Goal: Check status: Check status

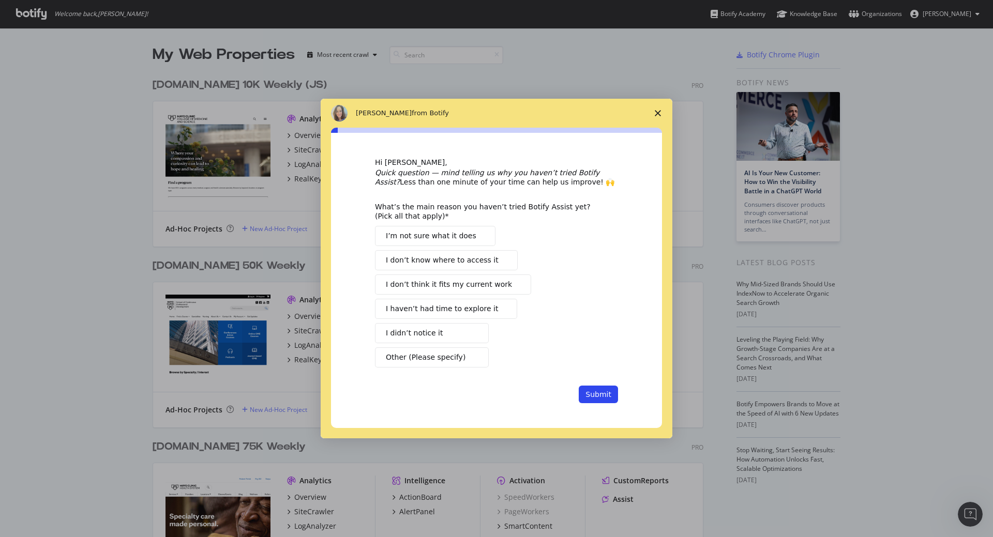
click at [652, 111] on span "Close survey" at bounding box center [658, 113] width 29 height 29
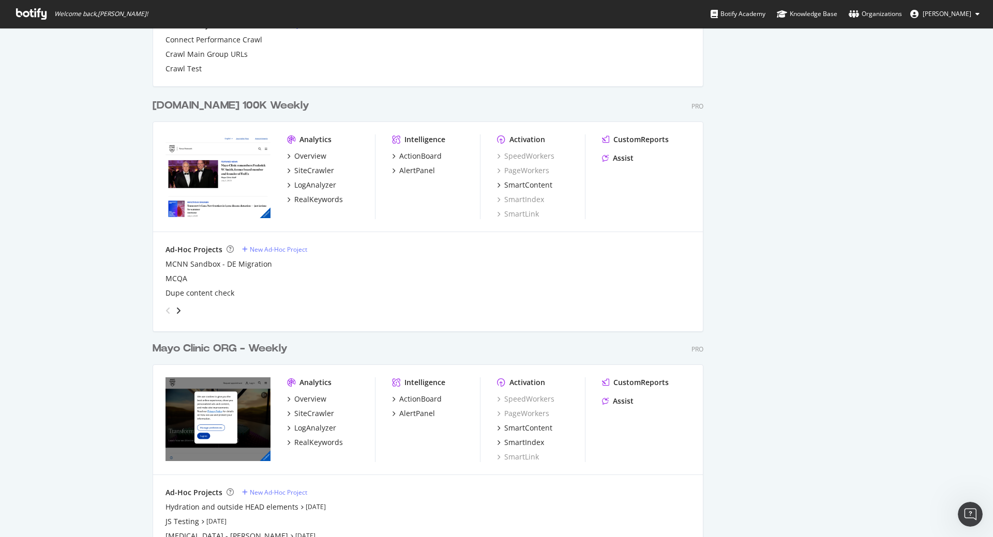
scroll to position [1023, 0]
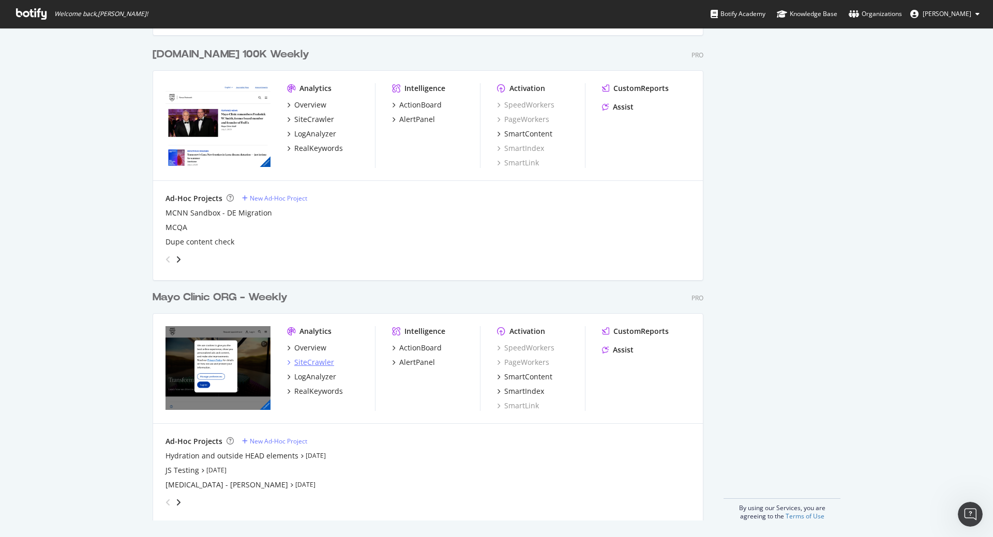
click at [314, 363] on div "SiteCrawler" at bounding box center [314, 362] width 40 height 10
